Goal: Navigation & Orientation: Find specific page/section

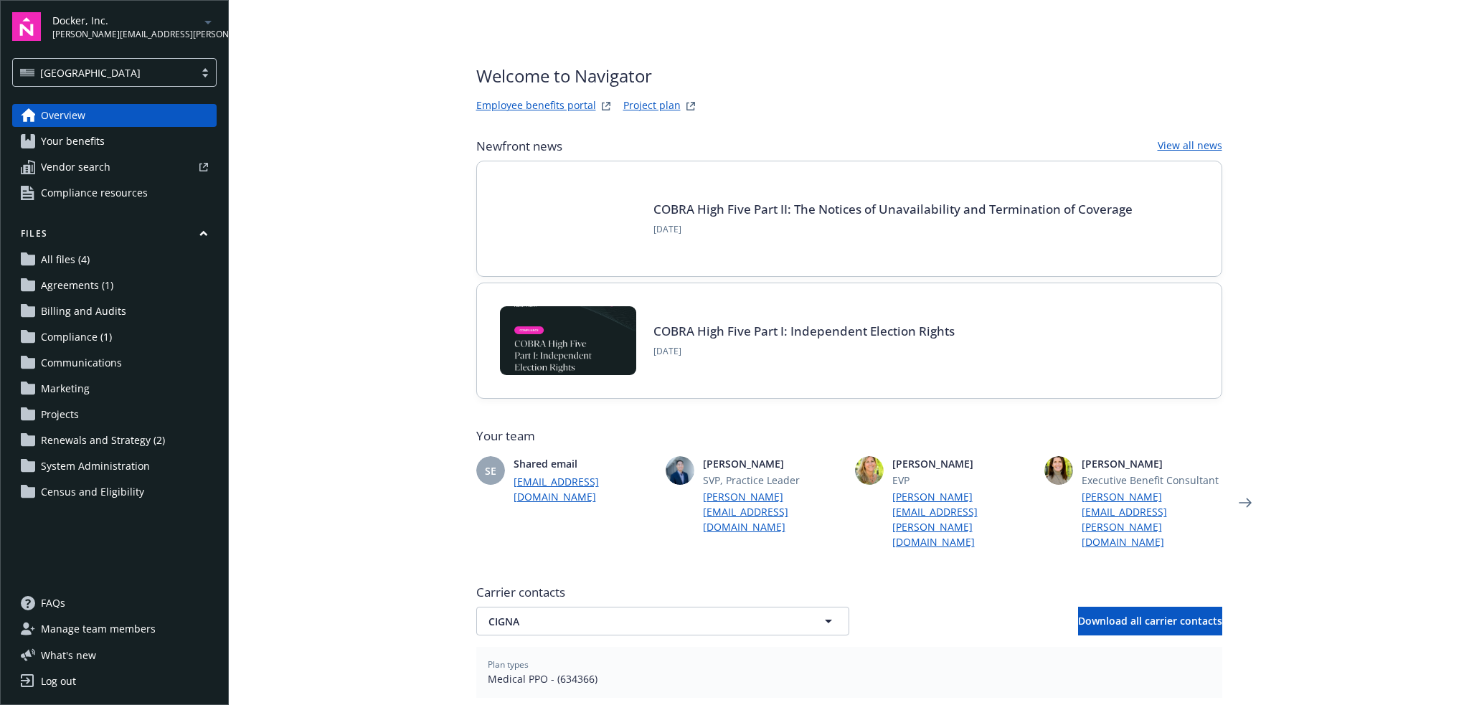
scroll to position [331, 0]
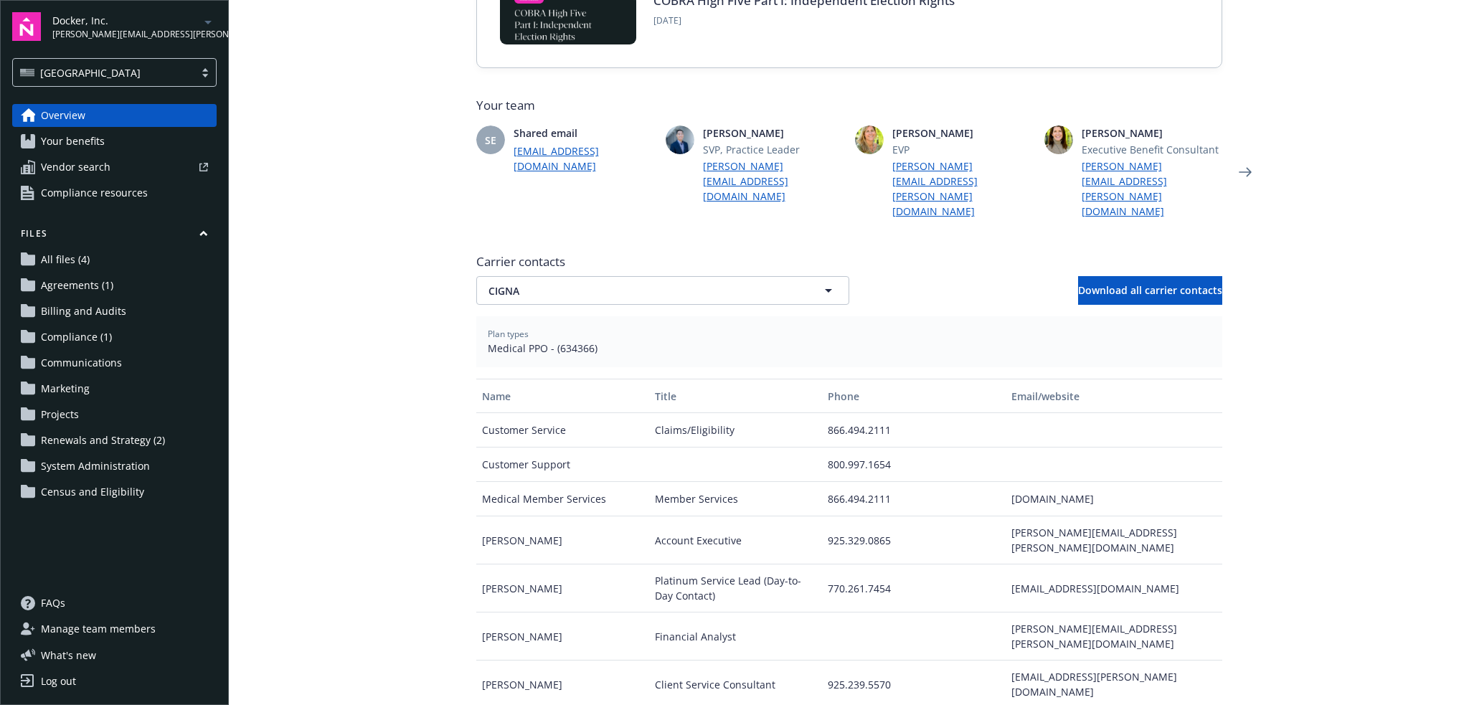
drag, startPoint x: 257, startPoint y: 462, endPoint x: 209, endPoint y: 527, distance: 80.1
click at [212, 21] on icon "arrowDropDown" at bounding box center [207, 22] width 17 height 17
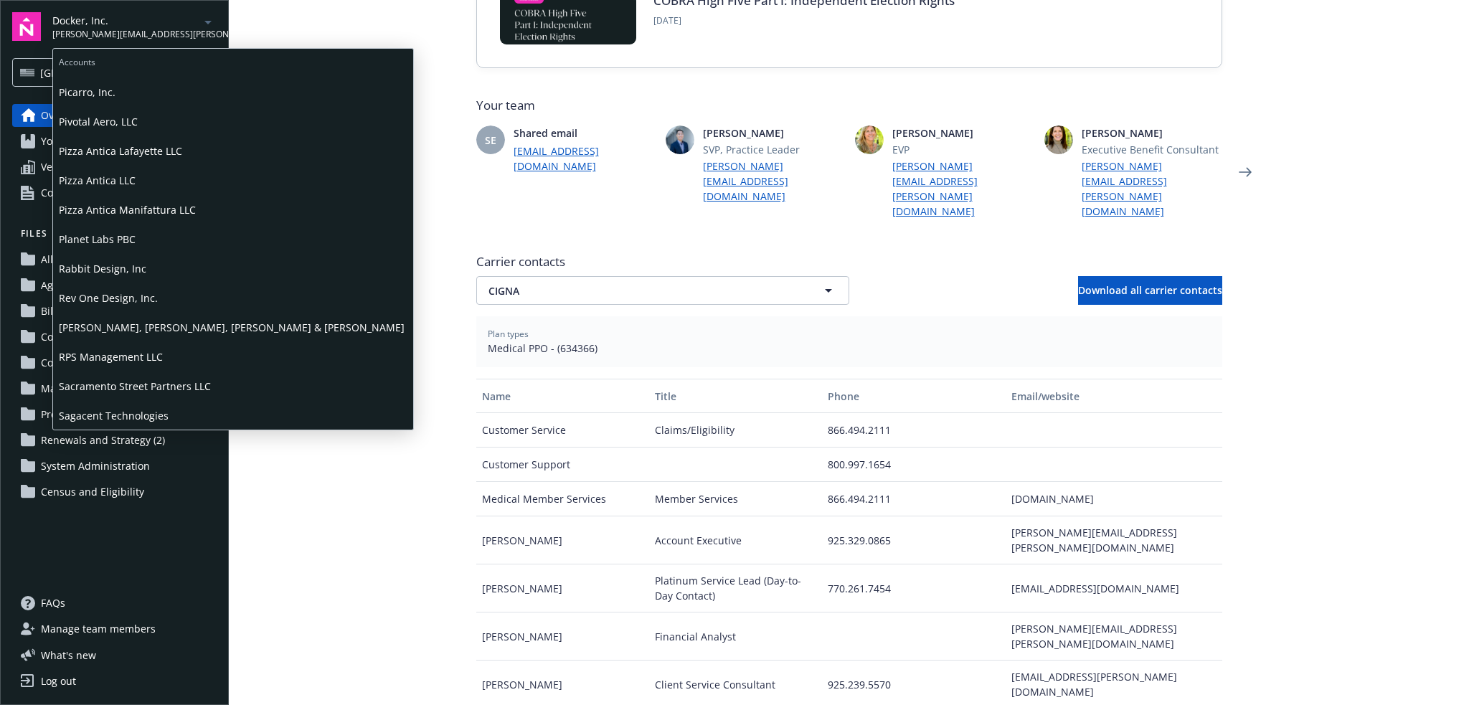
scroll to position [1315, 0]
click at [131, 186] on span "Sauce Labs, Inc." at bounding box center [233, 182] width 349 height 29
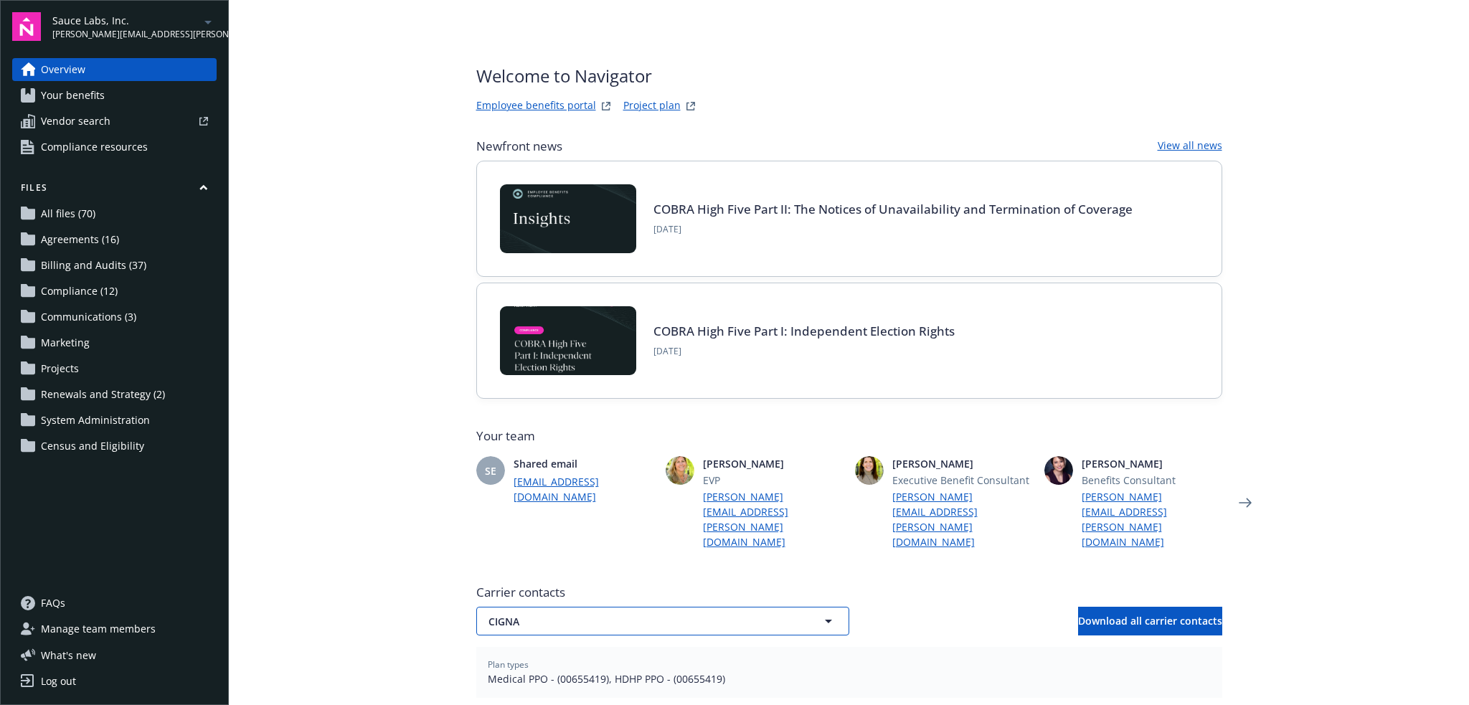
click at [585, 614] on span "CIGNA" at bounding box center [638, 621] width 298 height 15
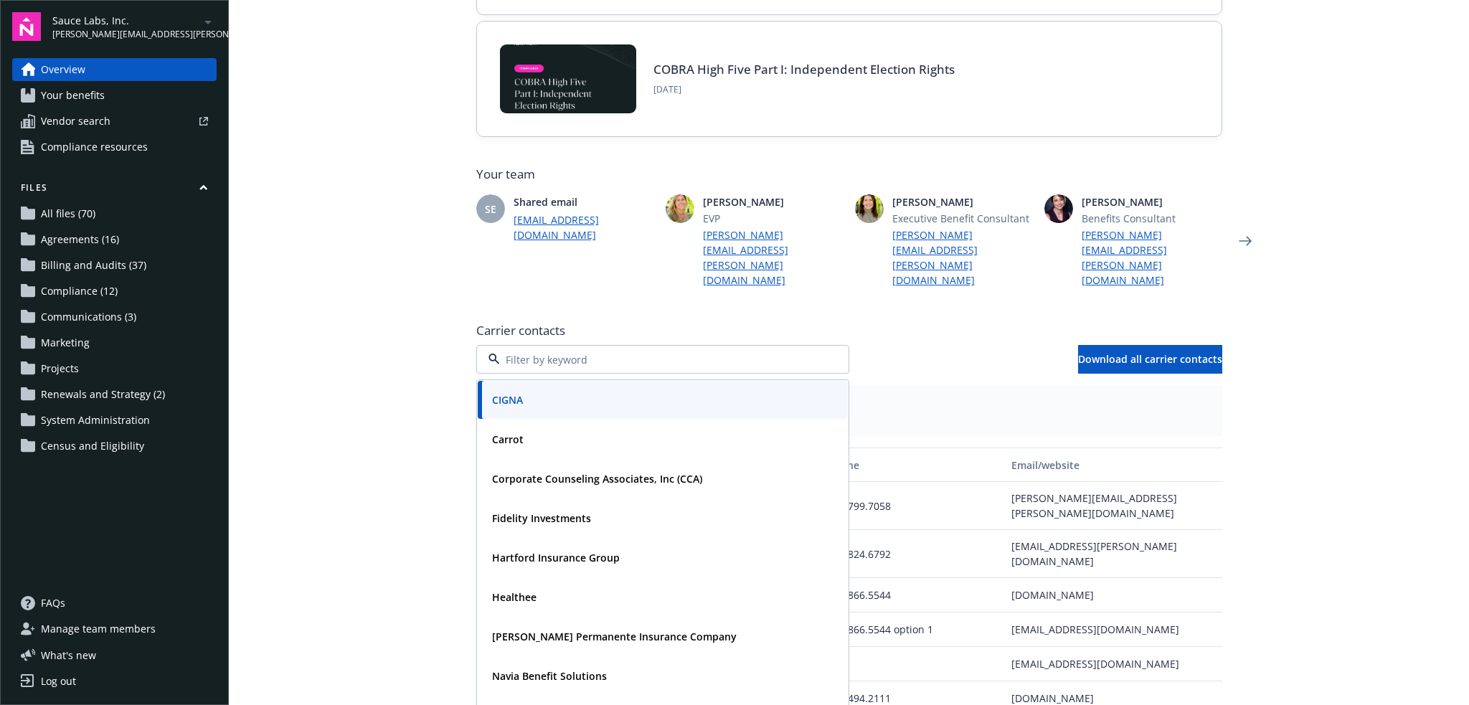
scroll to position [263, 0]
click at [602, 396] on div "CIGNA" at bounding box center [663, 398] width 370 height 38
